Goal: Task Accomplishment & Management: Use online tool/utility

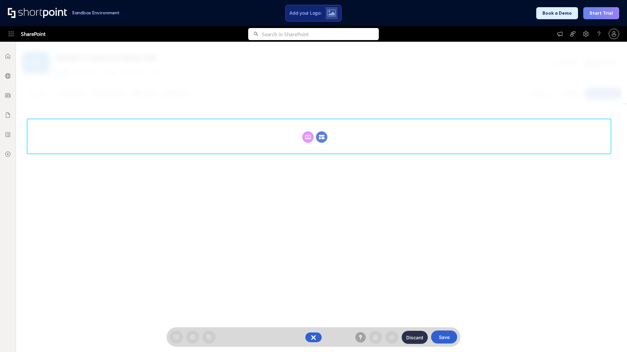
click at [321, 132] on circle at bounding box center [321, 137] width 11 height 11
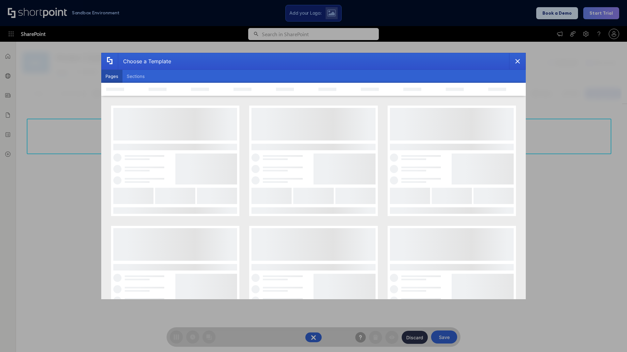
scroll to position [89, 0]
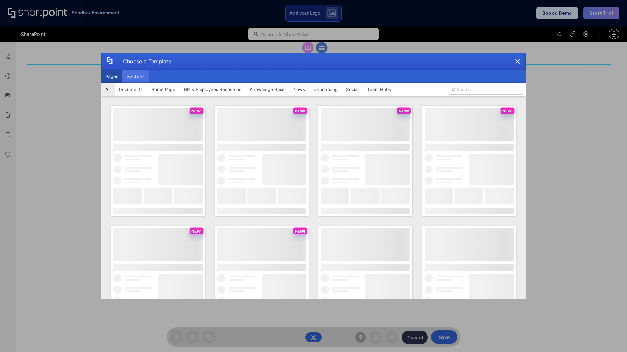
click at [135, 76] on button "Sections" at bounding box center [135, 76] width 26 height 13
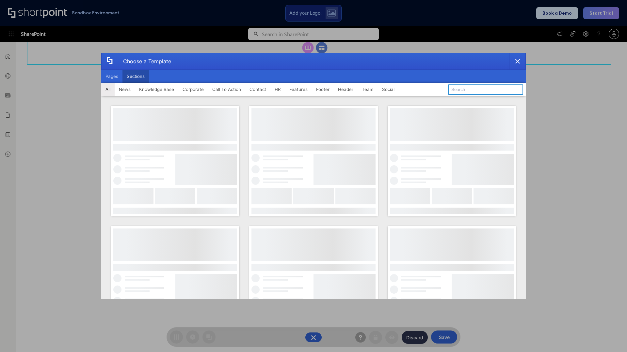
type input "CTA 3"
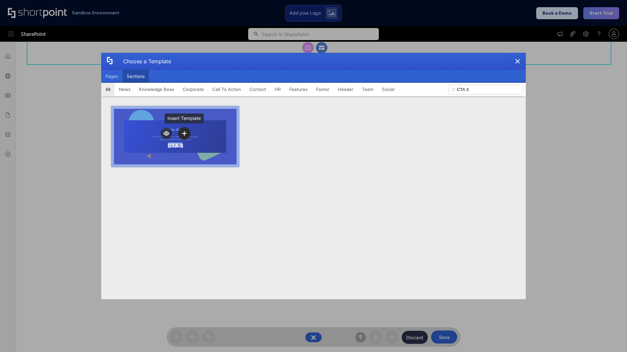
click at [184, 133] on icon "template selector" at bounding box center [184, 133] width 5 height 5
